Goal: Information Seeking & Learning: Learn about a topic

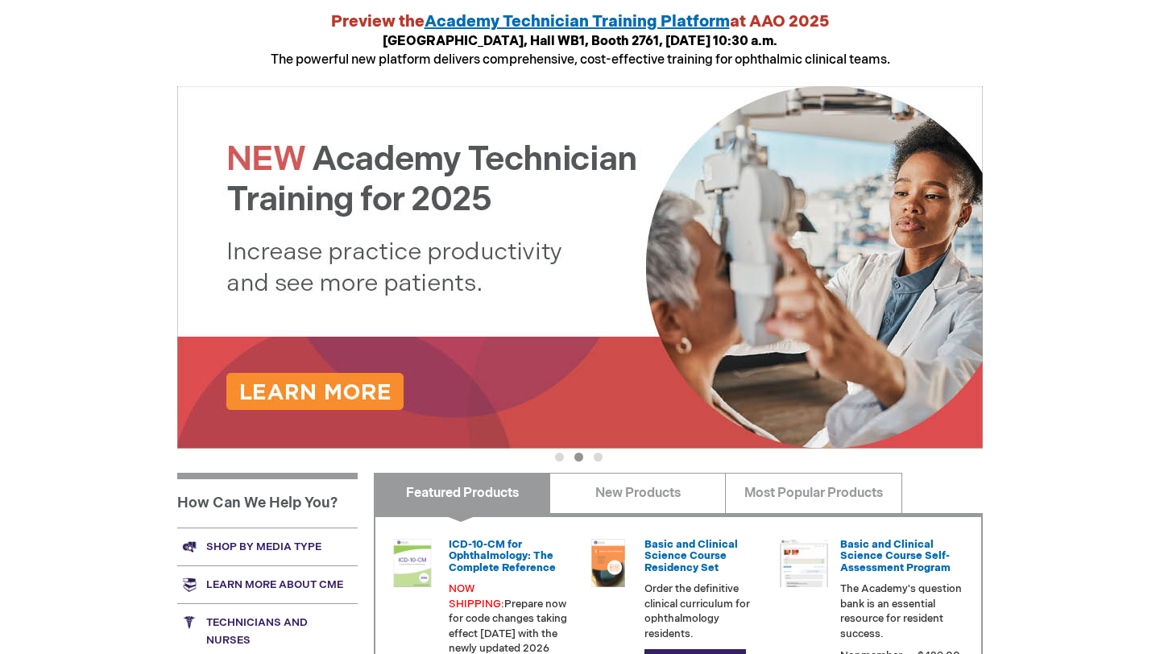
scroll to position [557, 0]
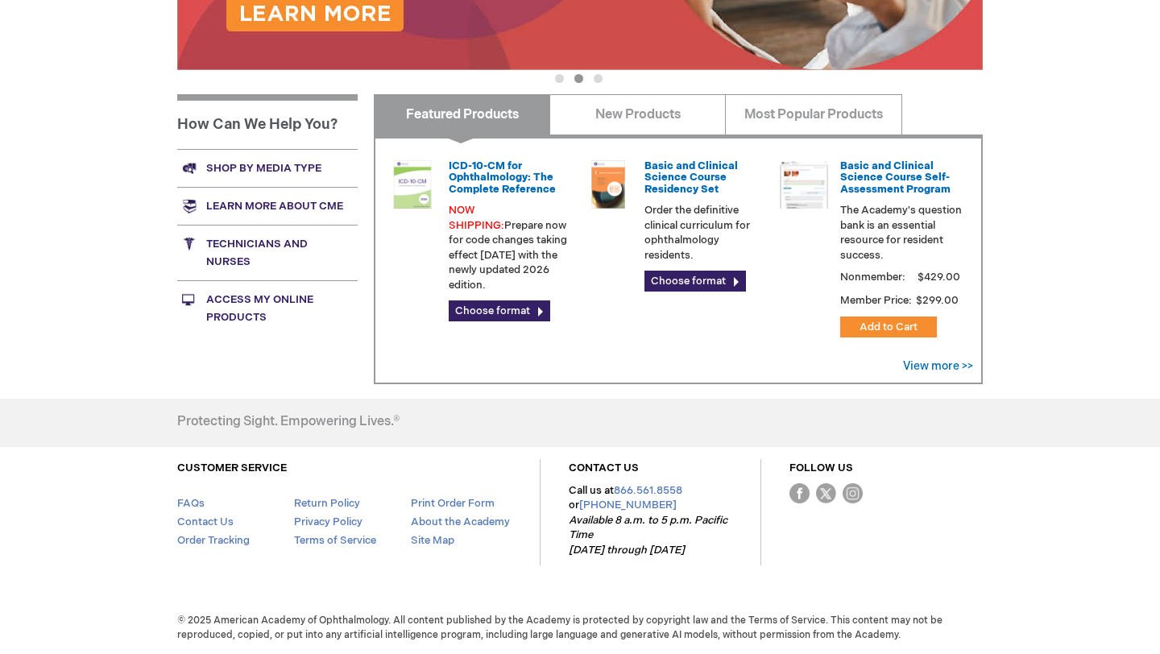
click at [276, 247] on link "Technicians and nurses" at bounding box center [267, 253] width 180 height 56
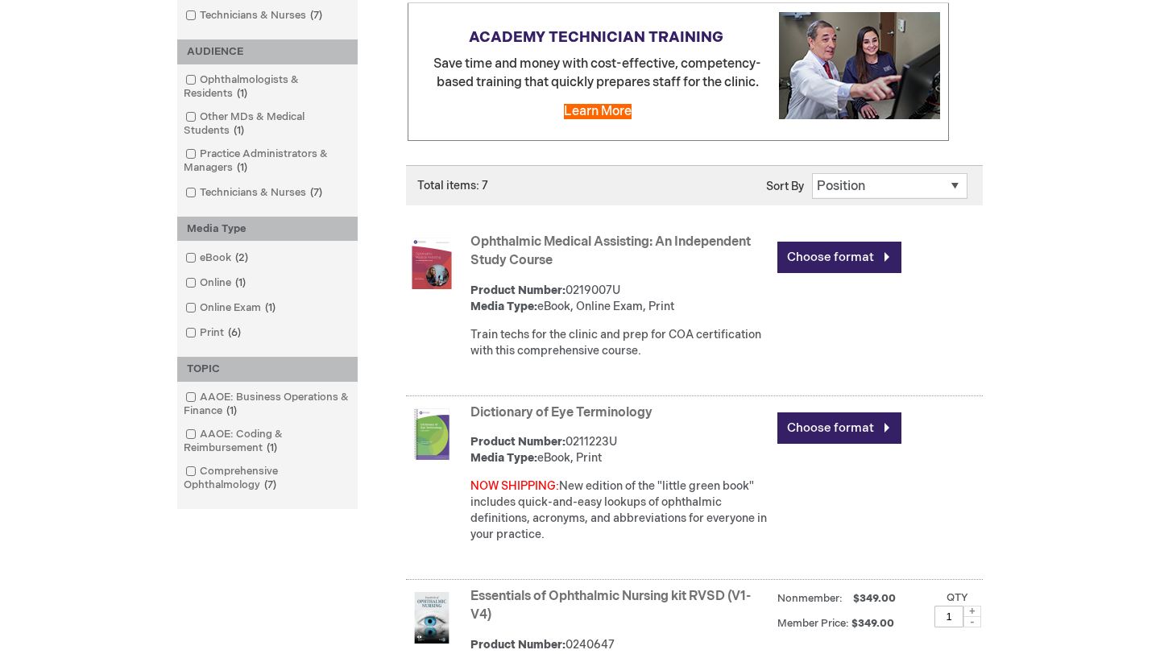
scroll to position [305, 0]
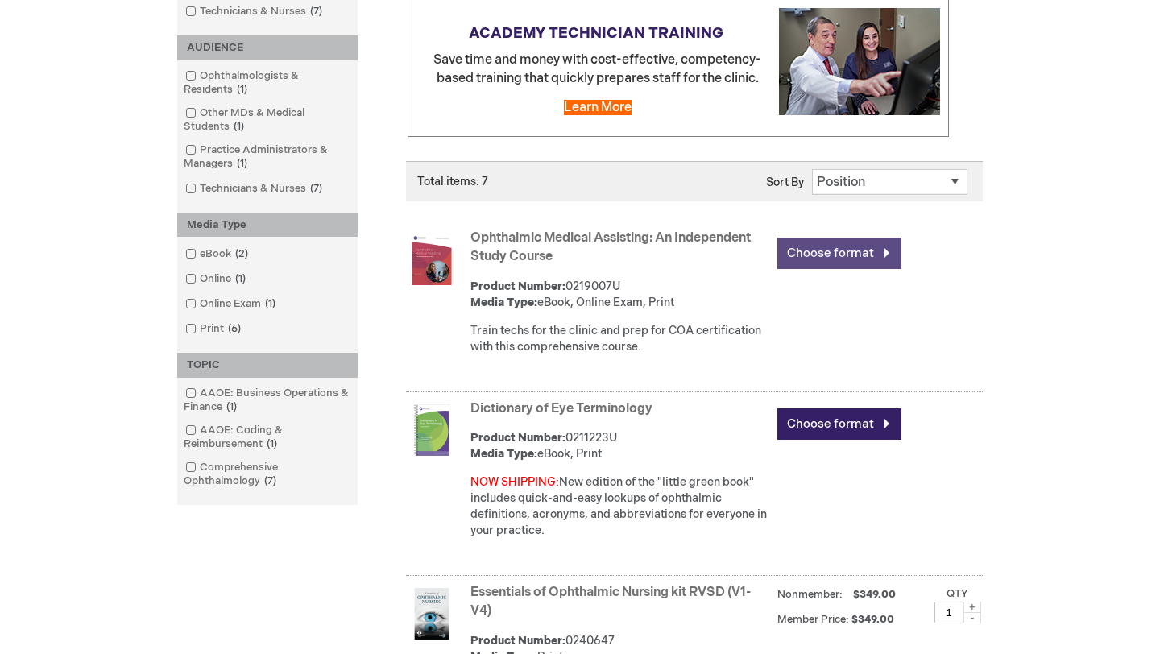
click at [835, 247] on link "Choose format" at bounding box center [839, 253] width 124 height 31
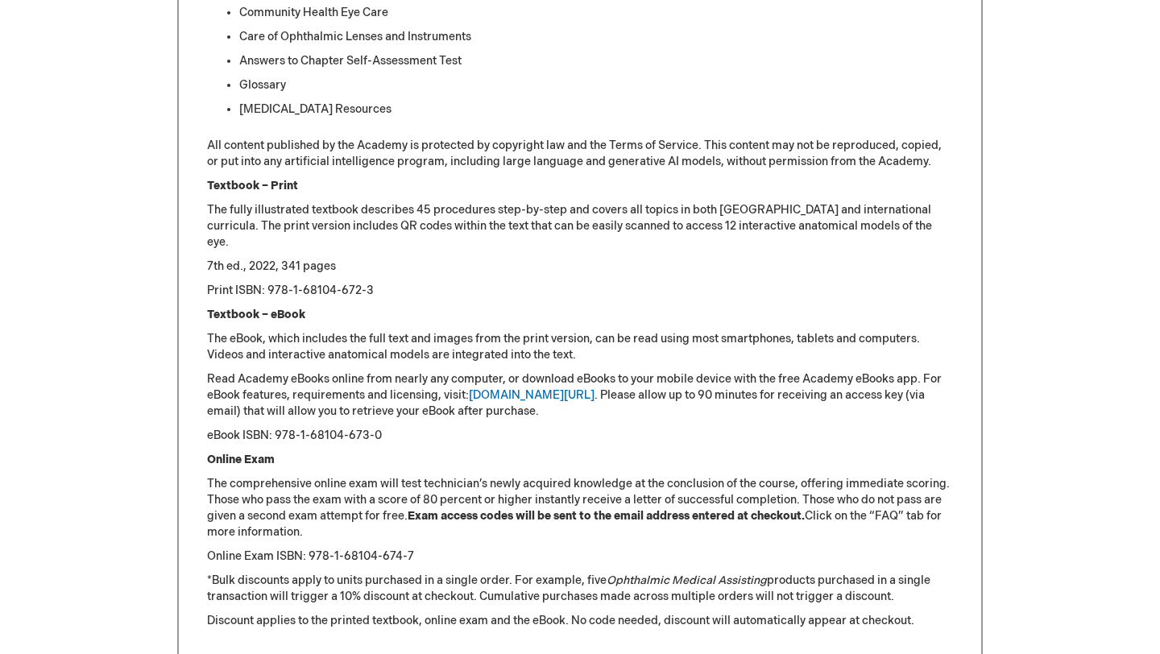
scroll to position [1715, 0]
